Goal: Task Accomplishment & Management: Manage account settings

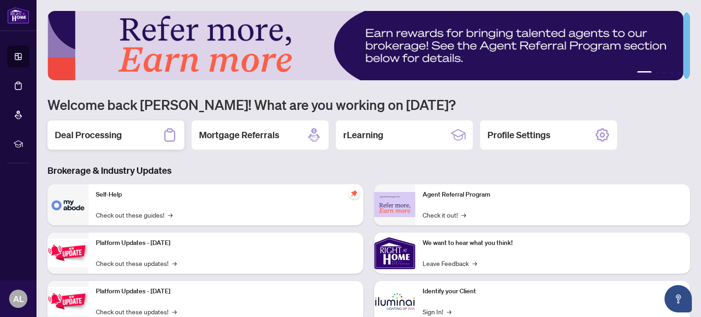
click at [125, 138] on div "Deal Processing" at bounding box center [115, 134] width 137 height 29
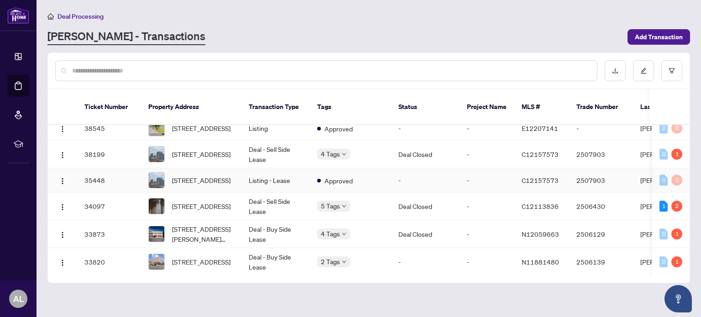
scroll to position [319, 0]
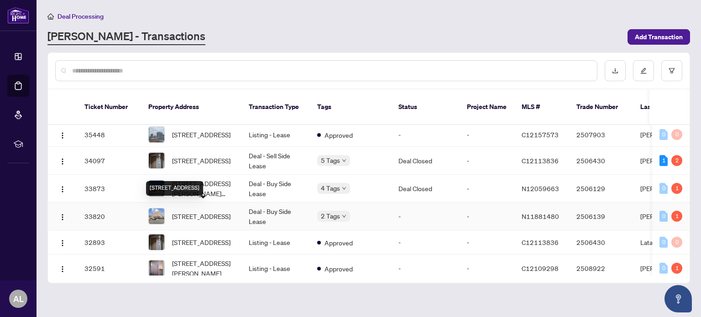
click at [208, 211] on span "[STREET_ADDRESS]" at bounding box center [201, 216] width 58 height 10
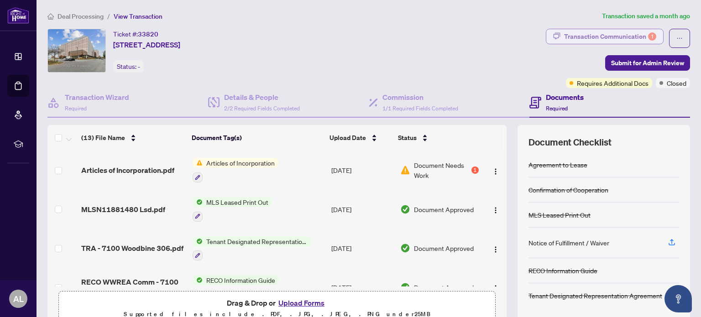
click at [589, 34] on div "Transaction Communication 1" at bounding box center [610, 36] width 92 height 15
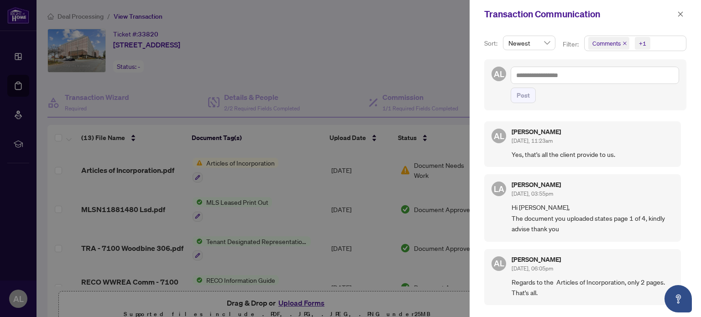
click at [397, 40] on div at bounding box center [350, 158] width 701 height 317
click at [678, 15] on icon "close" at bounding box center [680, 14] width 6 height 6
